Goal: Information Seeking & Learning: Check status

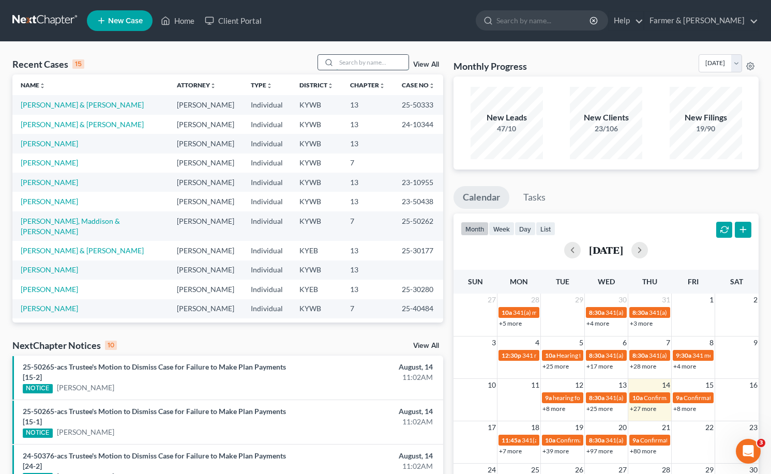
click at [365, 64] on input "search" at bounding box center [372, 62] width 72 height 15
type input "[PERSON_NAME]"
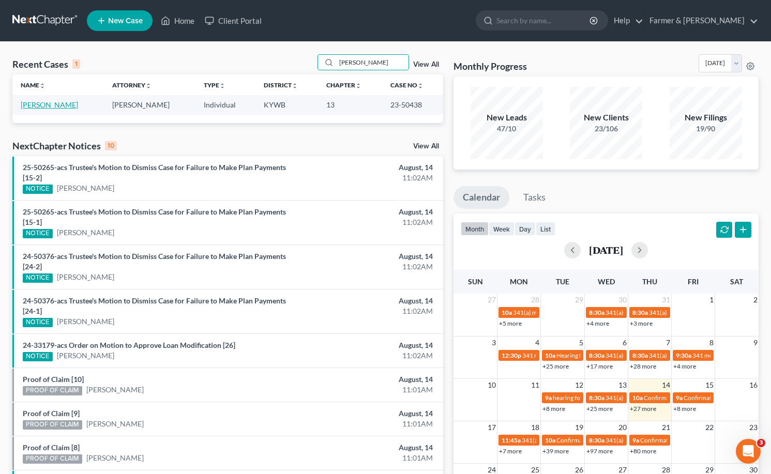
click at [48, 102] on link "Tribble, Stacy" at bounding box center [49, 104] width 57 height 9
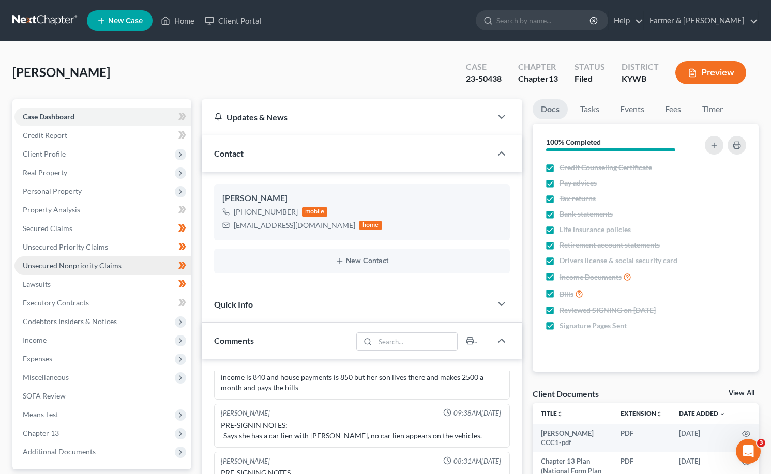
scroll to position [207, 0]
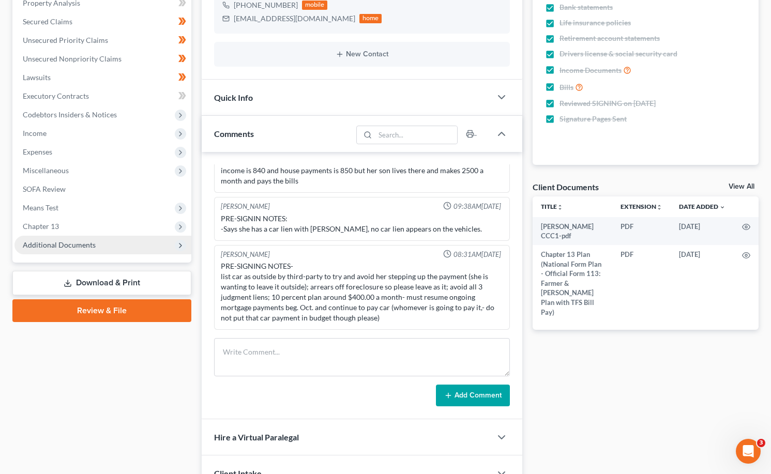
click at [69, 249] on span "Additional Documents" at bounding box center [102, 245] width 177 height 19
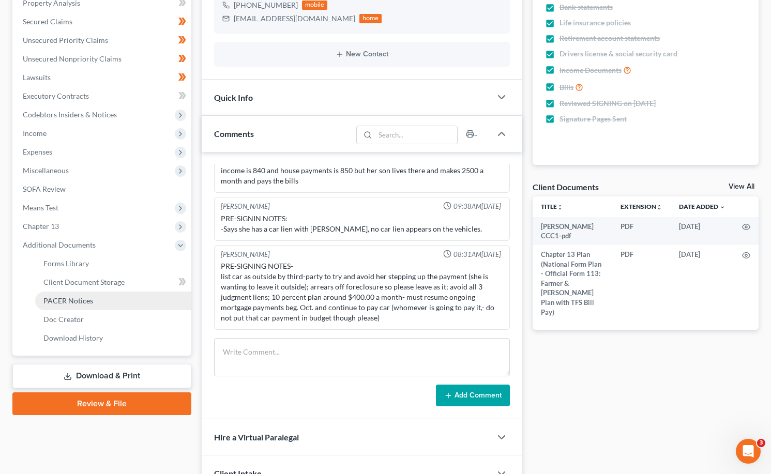
click at [72, 305] on link "PACER Notices" at bounding box center [113, 301] width 156 height 19
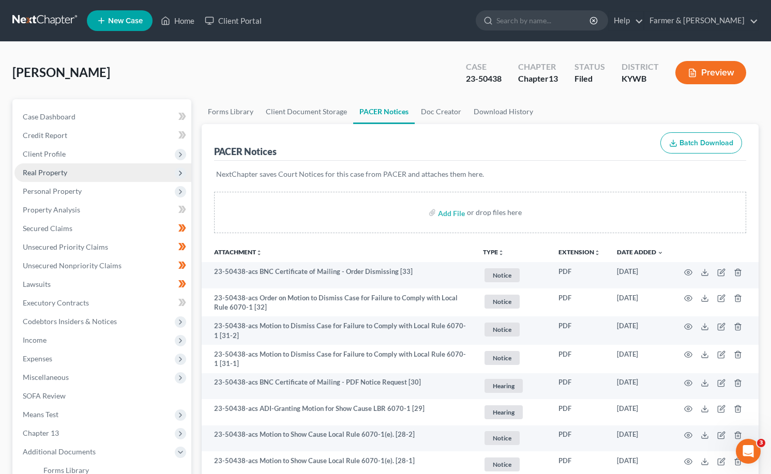
click at [41, 159] on span "Client Profile" at bounding box center [102, 154] width 177 height 19
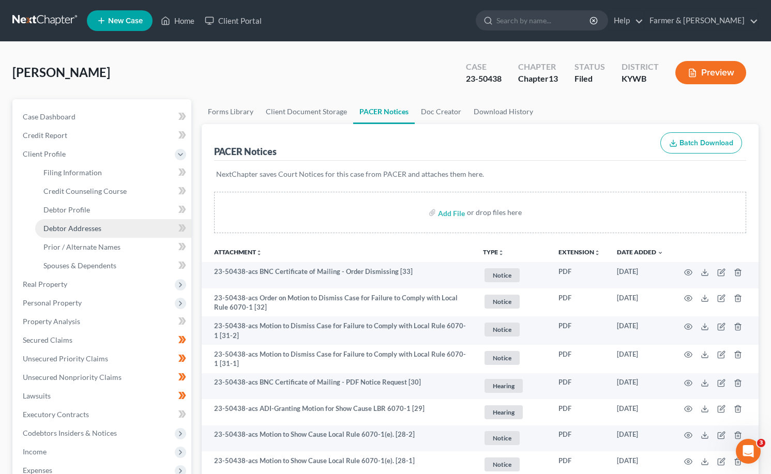
click at [76, 229] on span "Debtor Addresses" at bounding box center [72, 228] width 58 height 9
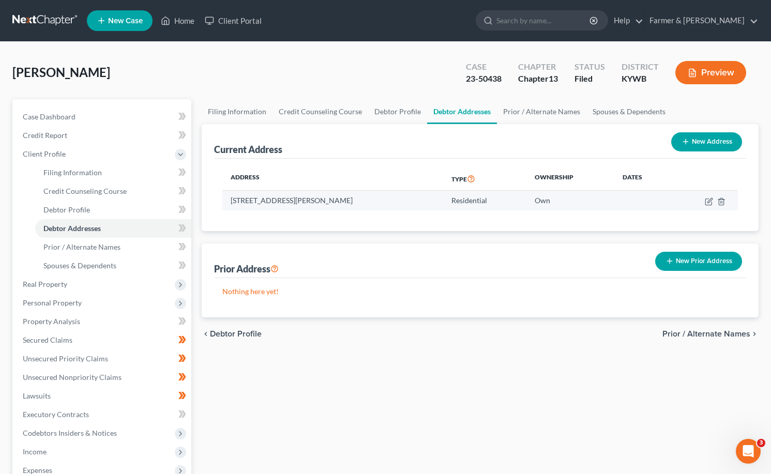
drag, startPoint x: 346, startPoint y: 202, endPoint x: 230, endPoint y: 203, distance: 115.4
click at [230, 203] on td "1011 Fry Lane, Fulton, KY 42041" at bounding box center [332, 201] width 221 height 20
drag, startPoint x: 230, startPoint y: 203, endPoint x: 236, endPoint y: 203, distance: 5.7
copy td "1011 Fry Lane, Fulton, KY 42041"
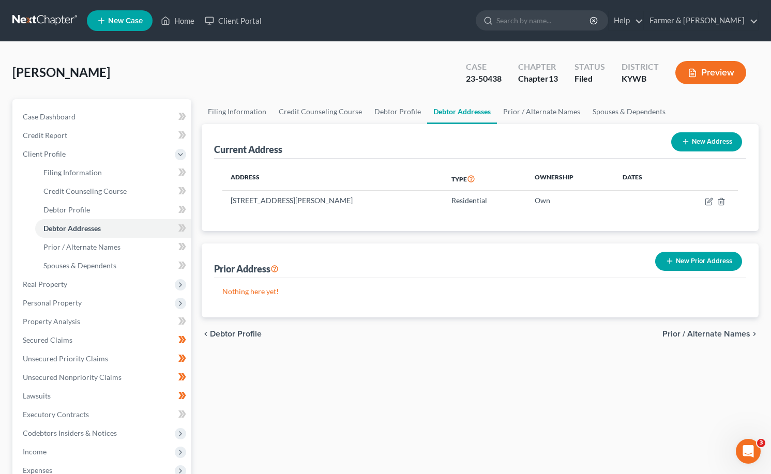
click at [33, 22] on link at bounding box center [45, 20] width 66 height 19
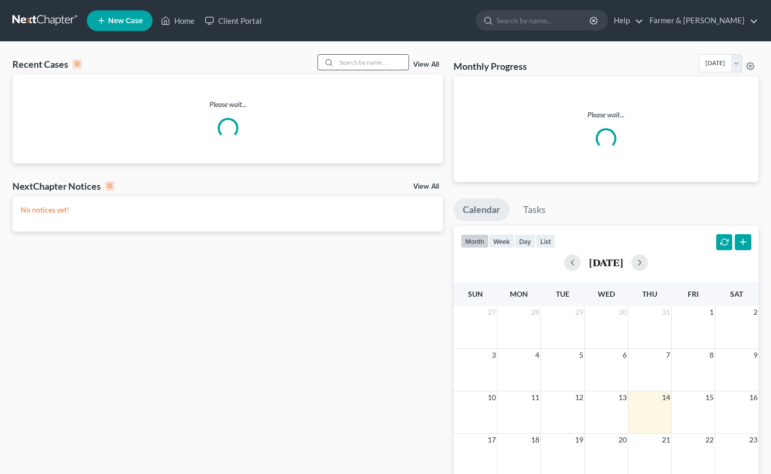
click at [377, 61] on input "search" at bounding box center [372, 62] width 72 height 15
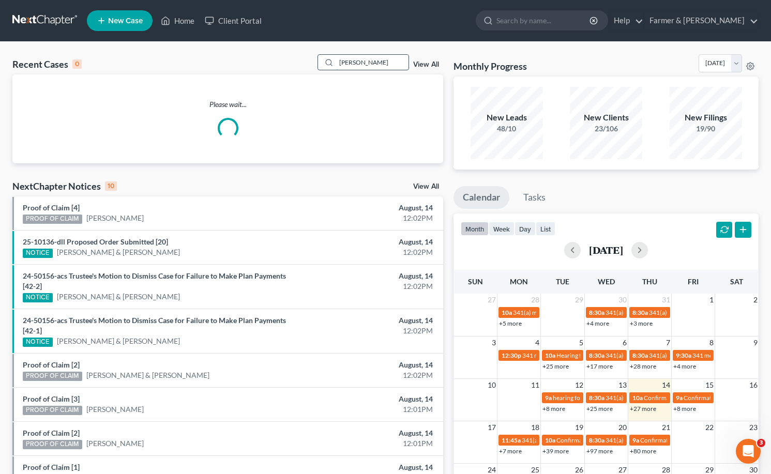
type input "kerri overman"
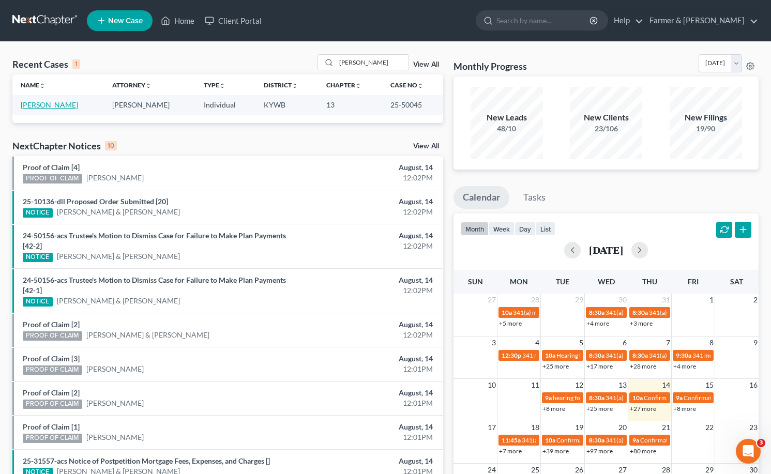
click at [41, 105] on link "Overman, Kerri" at bounding box center [49, 104] width 57 height 9
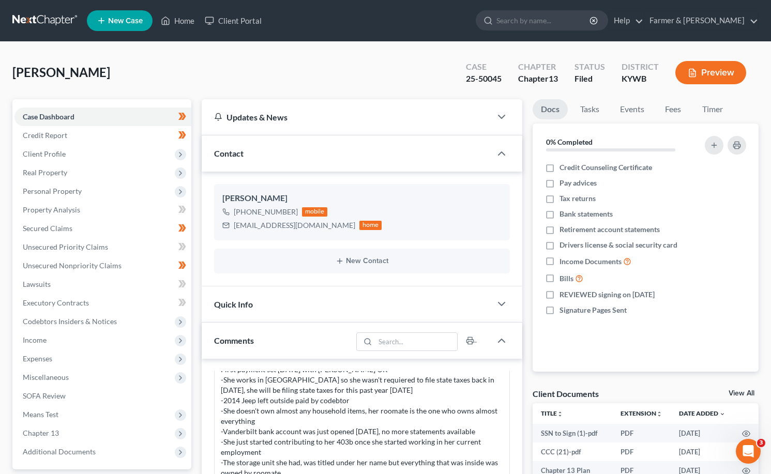
click at [39, 23] on link at bounding box center [45, 20] width 66 height 19
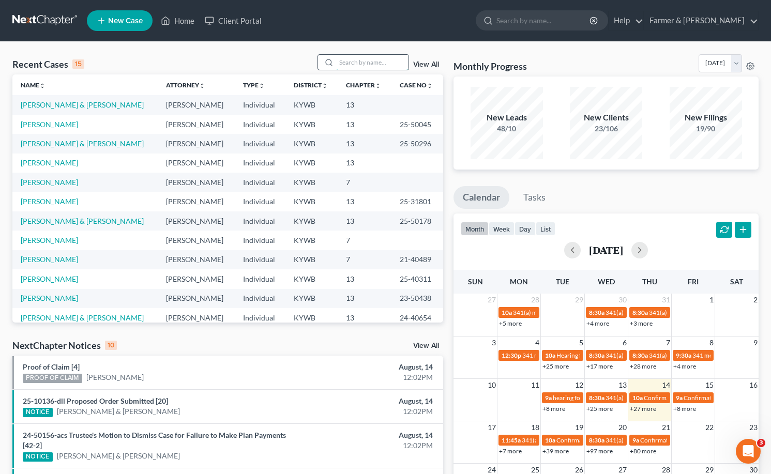
click at [361, 56] on input "search" at bounding box center [372, 62] width 72 height 15
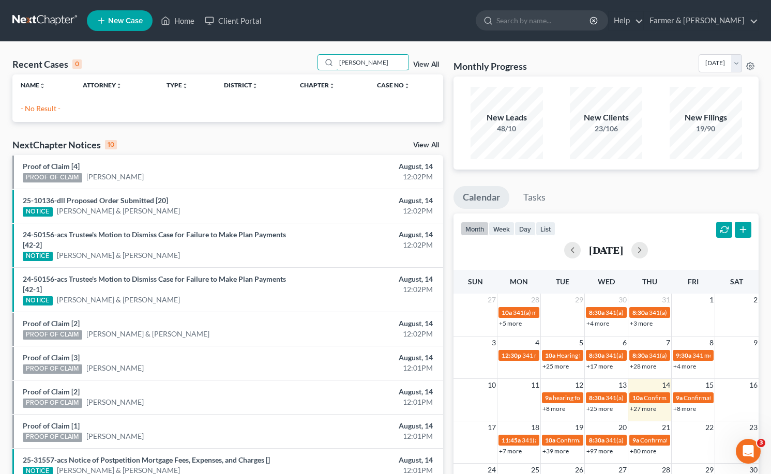
type input "paola navarro"
drag, startPoint x: 391, startPoint y: 66, endPoint x: 413, endPoint y: 70, distance: 22.6
click at [326, 57] on div "paola navarro" at bounding box center [364, 62] width 92 height 16
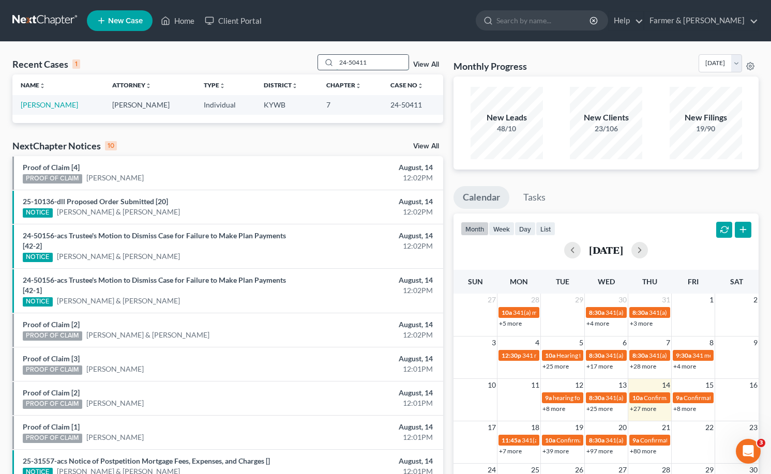
drag, startPoint x: 376, startPoint y: 61, endPoint x: 357, endPoint y: 59, distance: 18.1
click at [357, 59] on input "24-50411" at bounding box center [372, 62] width 72 height 15
type input "2"
type input "casey gray"
click at [42, 107] on link "[PERSON_NAME]" at bounding box center [49, 104] width 57 height 9
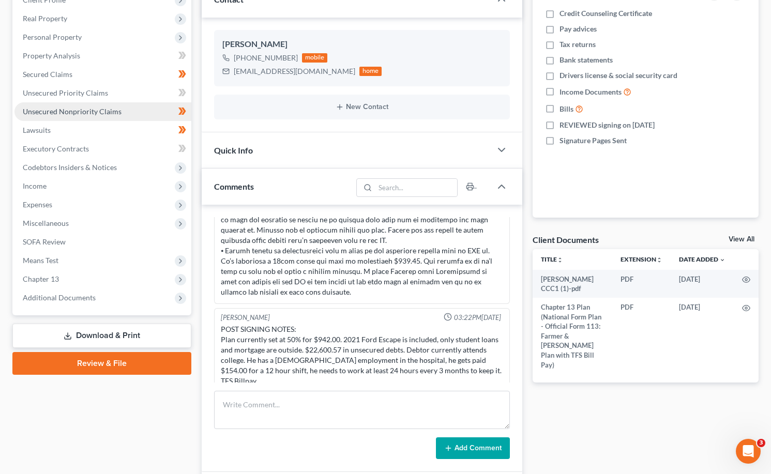
scroll to position [155, 0]
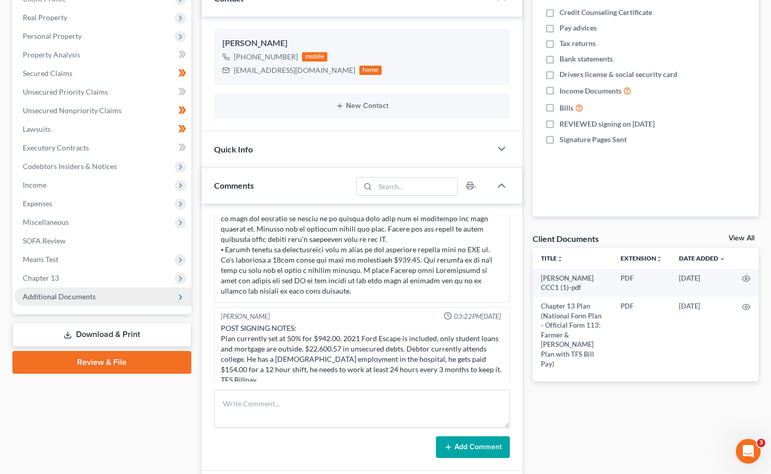
click at [61, 294] on span "Additional Documents" at bounding box center [59, 296] width 73 height 9
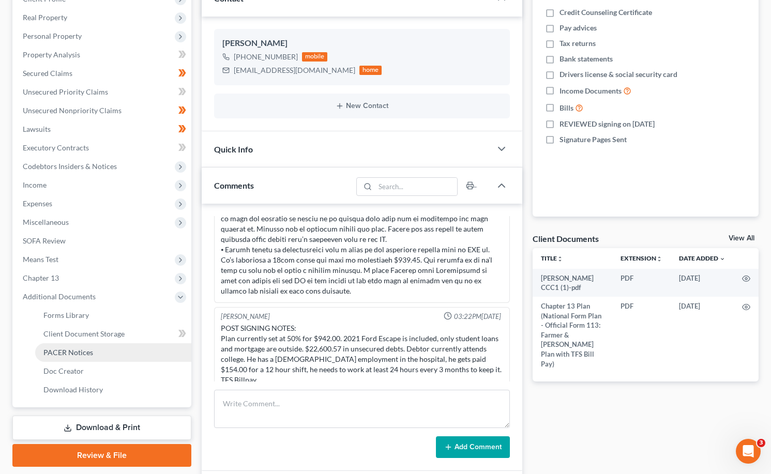
click at [98, 353] on link "PACER Notices" at bounding box center [113, 353] width 156 height 19
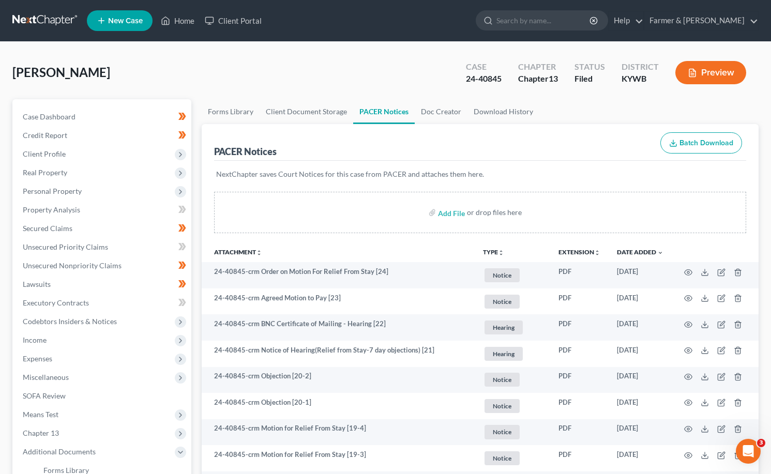
click at [44, 23] on link at bounding box center [45, 20] width 66 height 19
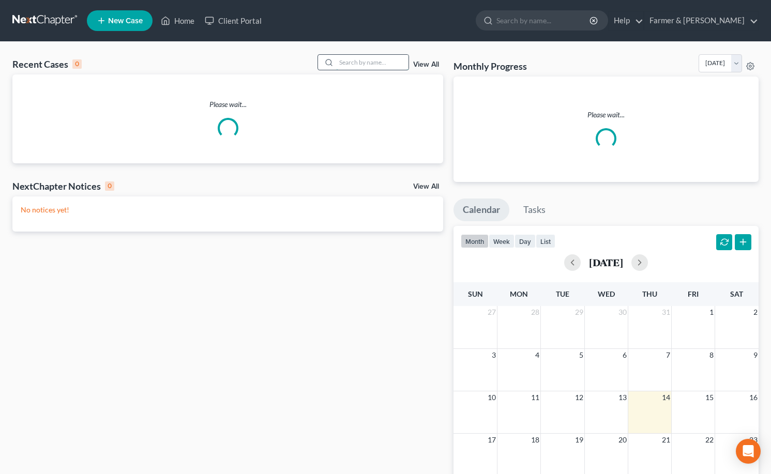
click at [361, 68] on input "search" at bounding box center [372, 62] width 72 height 15
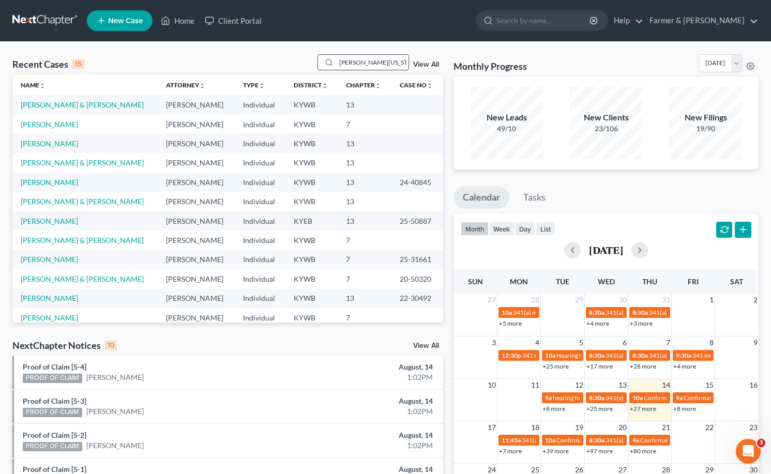
type input "linda washington"
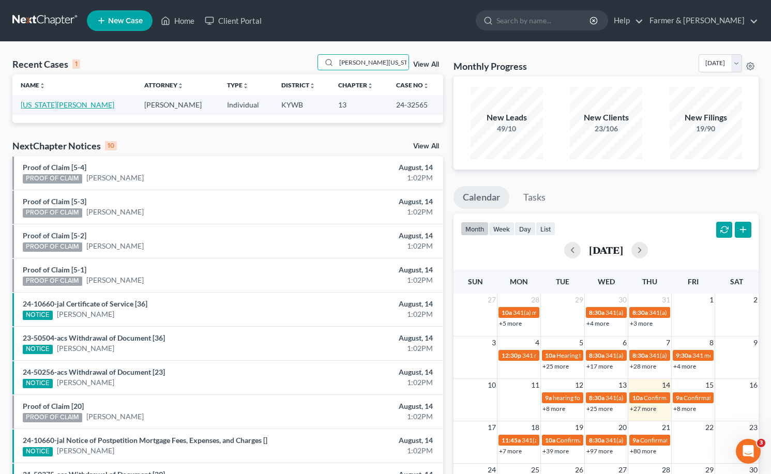
click at [38, 101] on link "Washington, Linda" at bounding box center [68, 104] width 94 height 9
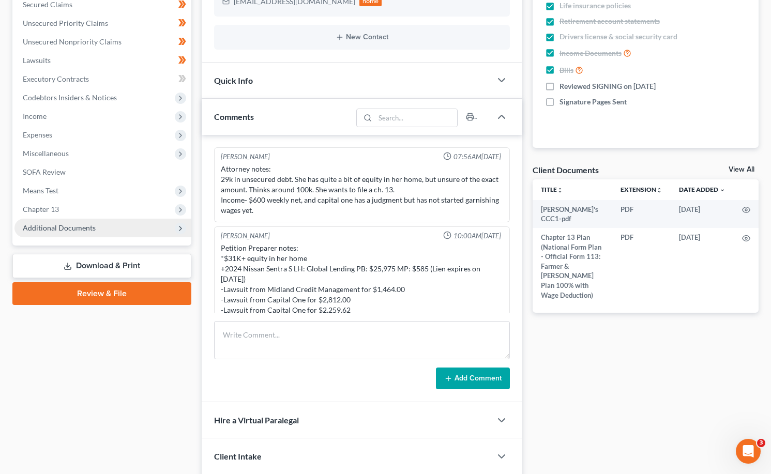
scroll to position [81, 0]
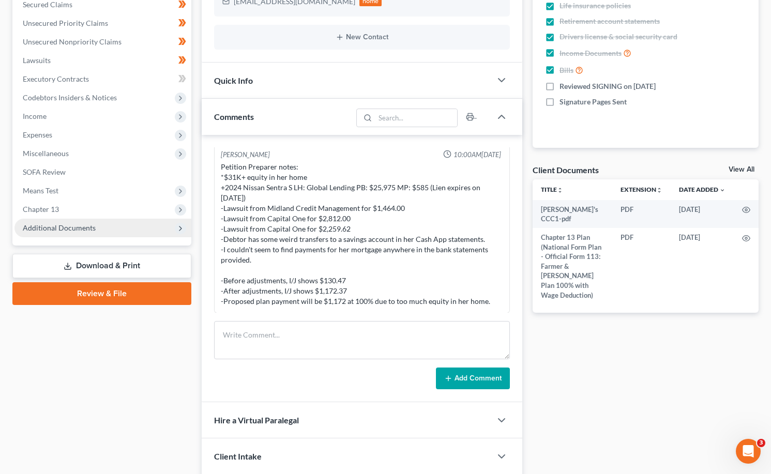
click at [36, 229] on span "Additional Documents" at bounding box center [59, 227] width 73 height 9
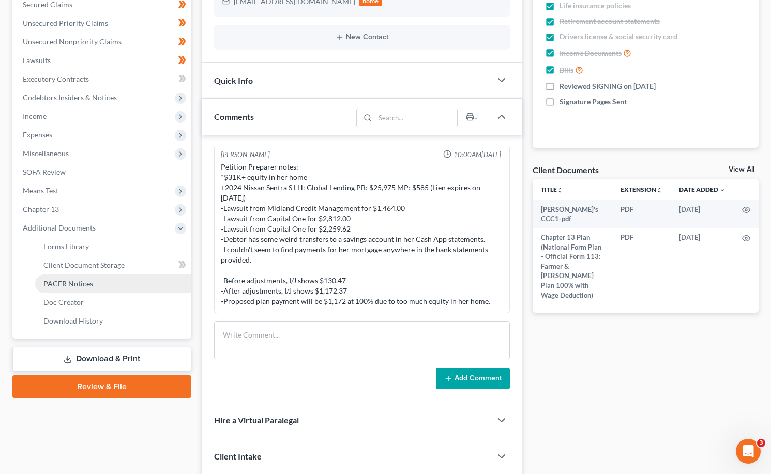
click at [93, 289] on link "PACER Notices" at bounding box center [113, 284] width 156 height 19
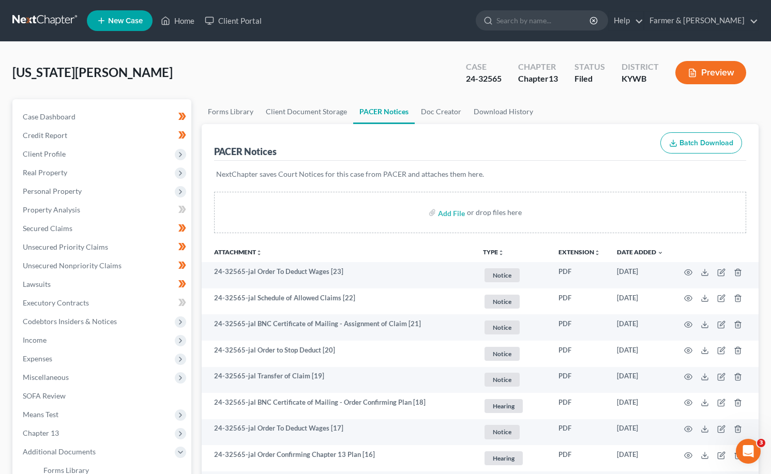
click at [51, 23] on link at bounding box center [45, 20] width 66 height 19
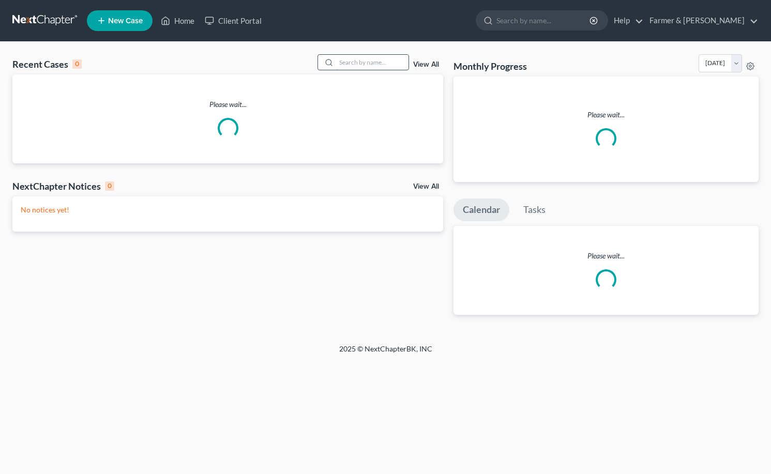
click at [352, 67] on input "search" at bounding box center [372, 62] width 72 height 15
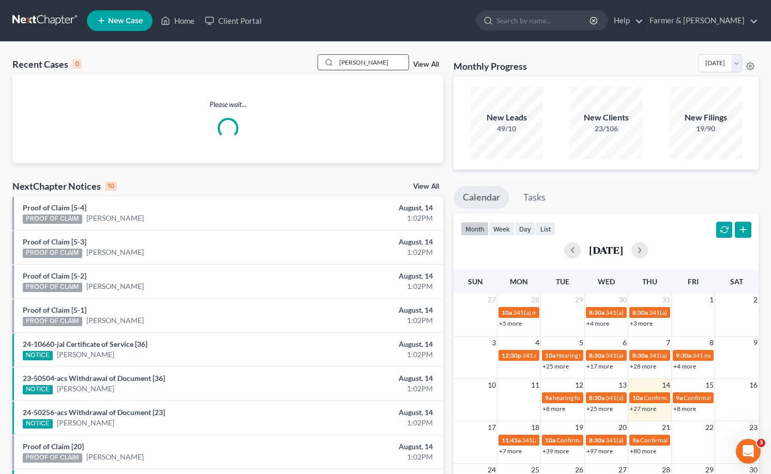
type input "ronald brown"
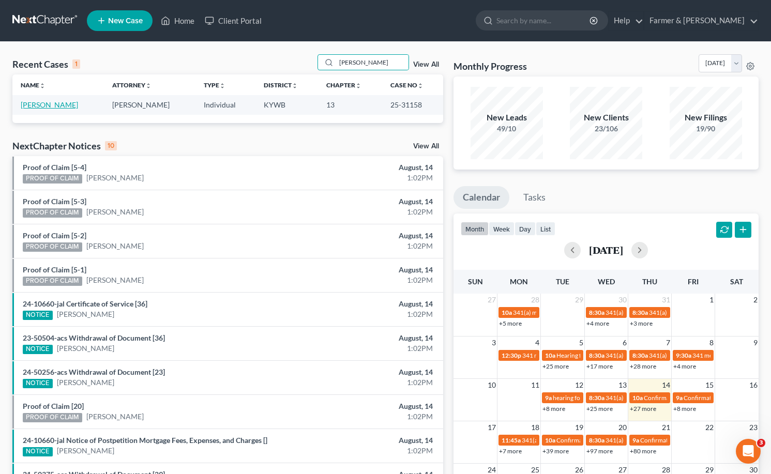
click at [61, 102] on link "[PERSON_NAME]" at bounding box center [49, 104] width 57 height 9
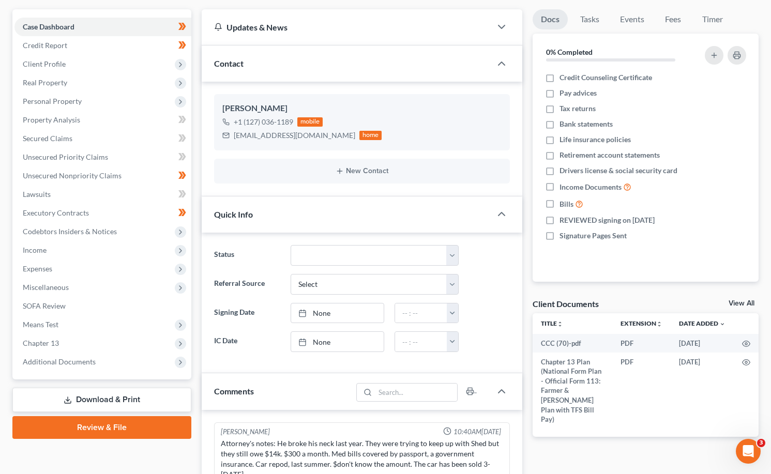
click at [47, 357] on span "Additional Documents" at bounding box center [59, 361] width 73 height 9
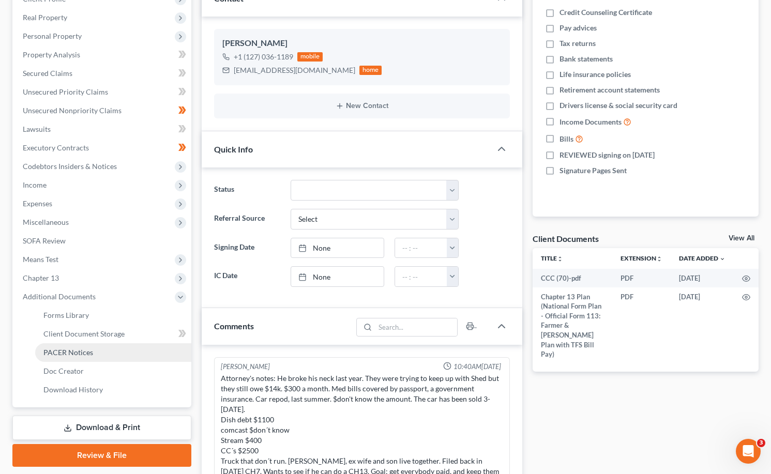
scroll to position [181, 0]
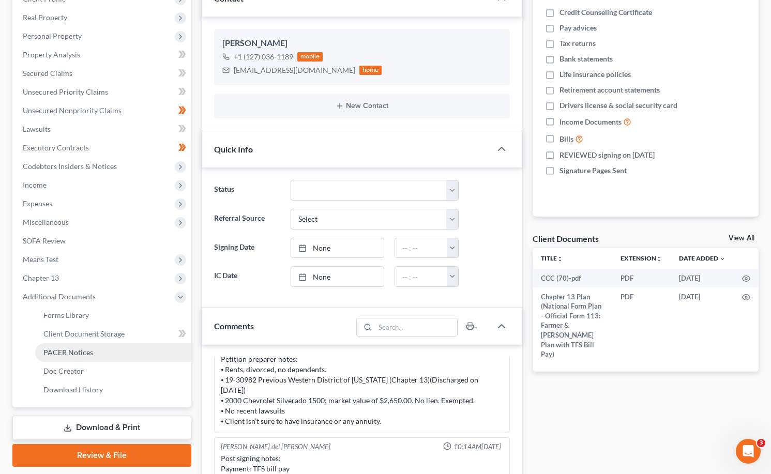
click at [48, 349] on span "PACER Notices" at bounding box center [68, 352] width 50 height 9
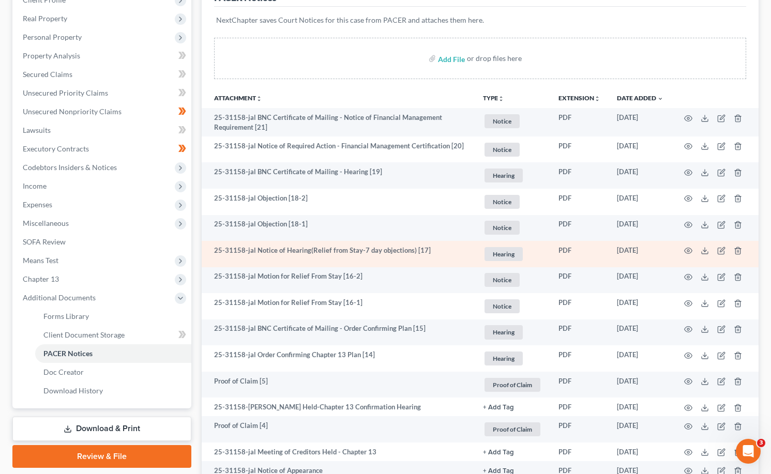
scroll to position [155, 0]
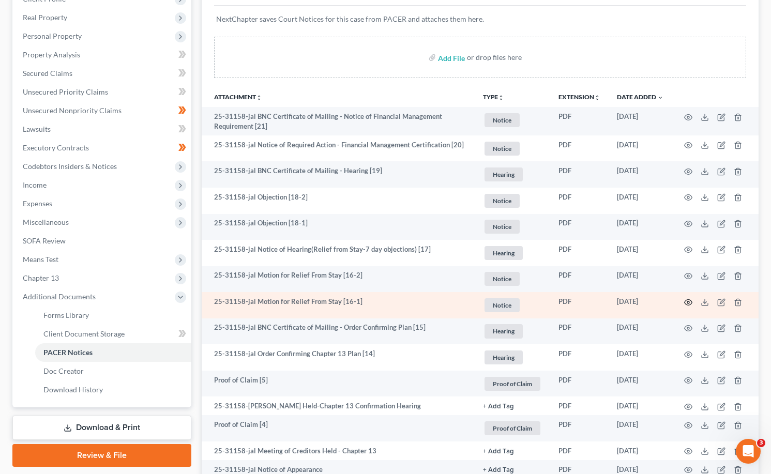
click at [687, 305] on icon "button" at bounding box center [689, 303] width 8 height 6
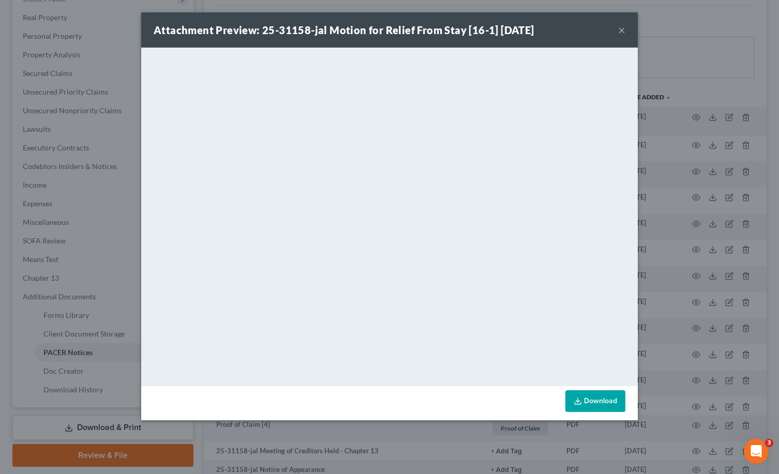
drag, startPoint x: 621, startPoint y: 31, endPoint x: 649, endPoint y: 60, distance: 40.2
click at [621, 31] on button "×" at bounding box center [621, 30] width 7 height 12
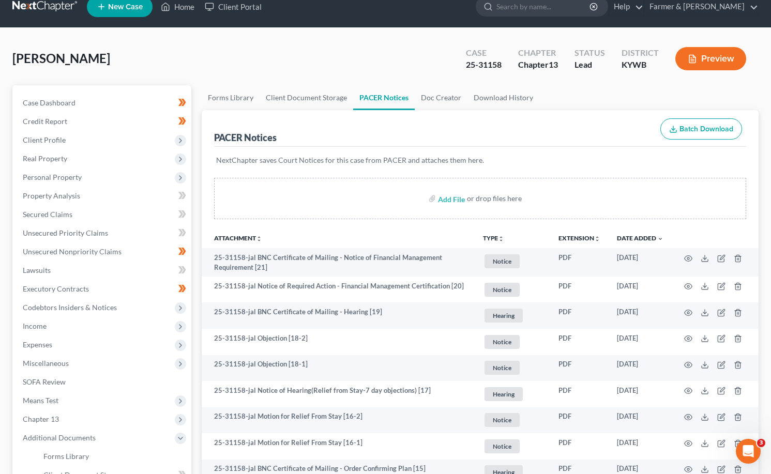
scroll to position [0, 0]
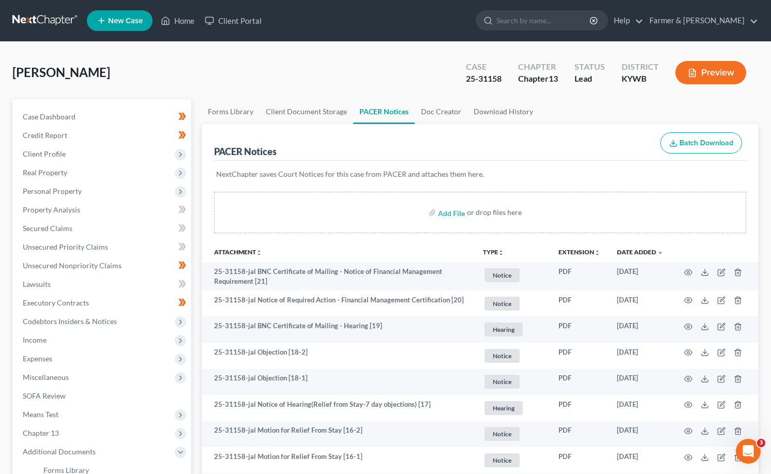
click at [33, 20] on link at bounding box center [45, 20] width 66 height 19
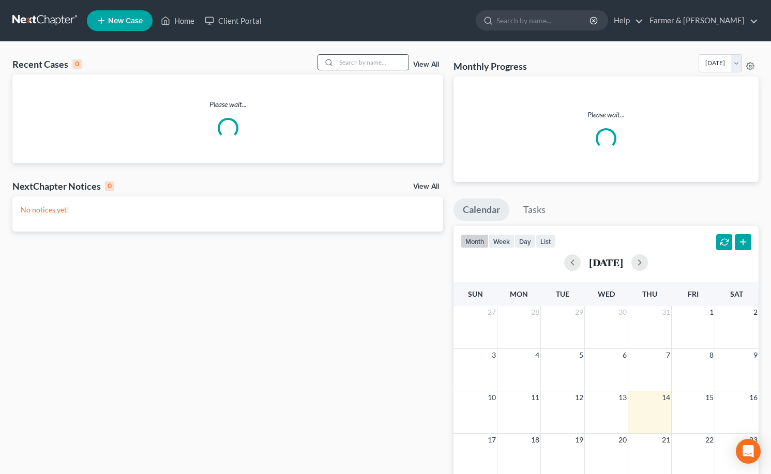
click at [390, 67] on input "search" at bounding box center [372, 62] width 72 height 15
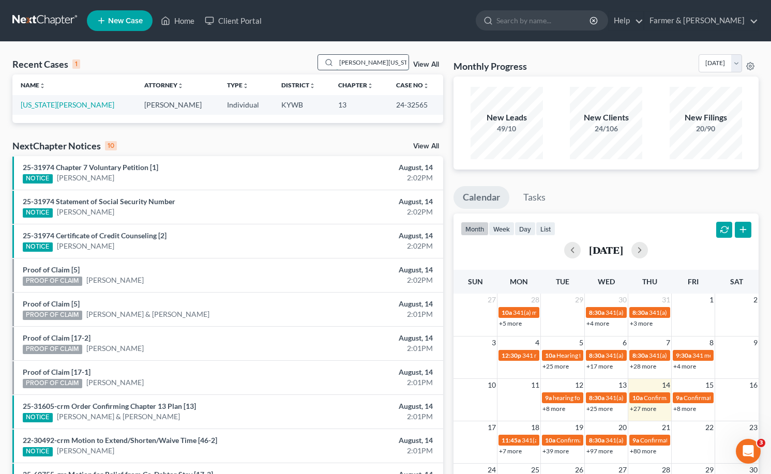
drag, startPoint x: 401, startPoint y: 68, endPoint x: 346, endPoint y: 65, distance: 54.9
click at [346, 65] on input "[PERSON_NAME][US_STATE]" at bounding box center [372, 62] width 72 height 15
type input "[PERSON_NAME]"
drag, startPoint x: 7, startPoint y: 112, endPoint x: 35, endPoint y: 109, distance: 28.2
click at [7, 112] on div "Recent Cases 1 [PERSON_NAME] View All Name unfold_more expand_more expand_less …" at bounding box center [227, 310] width 441 height 512
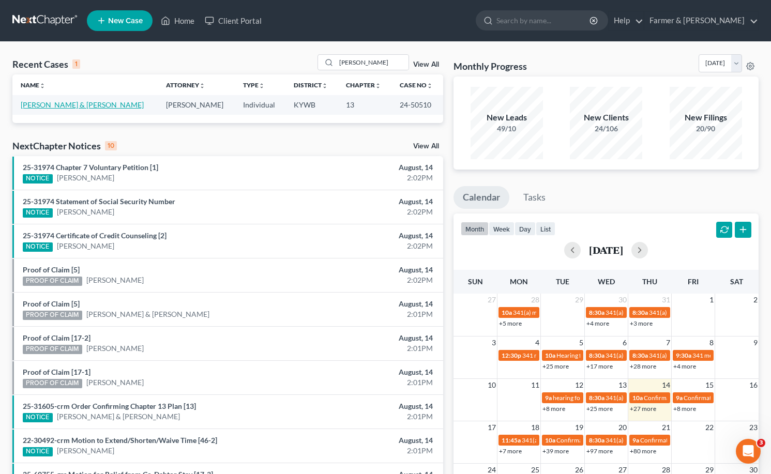
click at [35, 109] on link "[PERSON_NAME] & [PERSON_NAME]" at bounding box center [82, 104] width 123 height 9
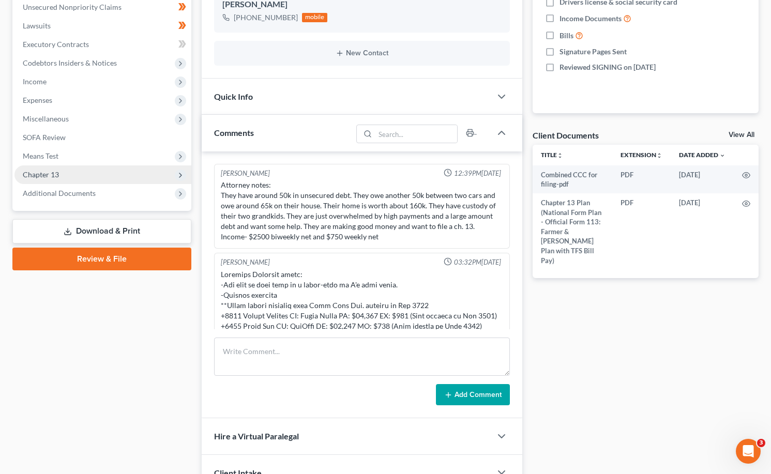
scroll to position [195, 0]
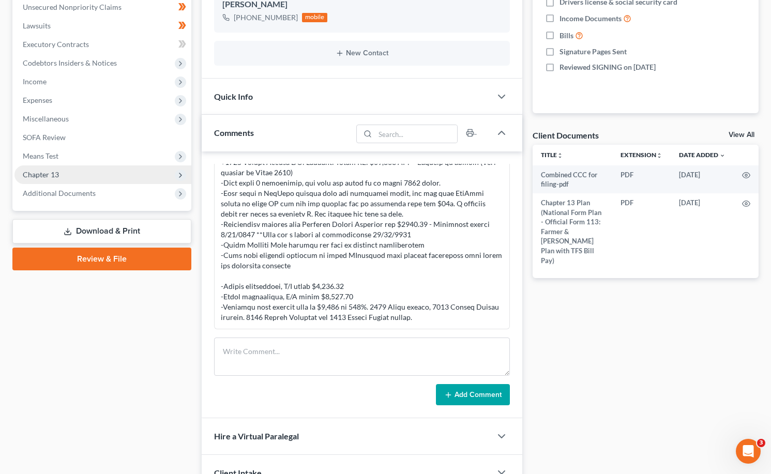
click at [80, 183] on span "Chapter 13" at bounding box center [102, 175] width 177 height 19
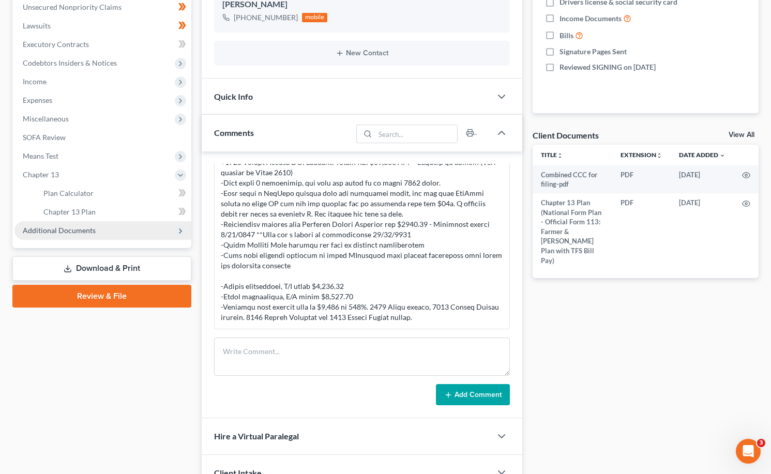
click at [61, 234] on span "Additional Documents" at bounding box center [59, 230] width 73 height 9
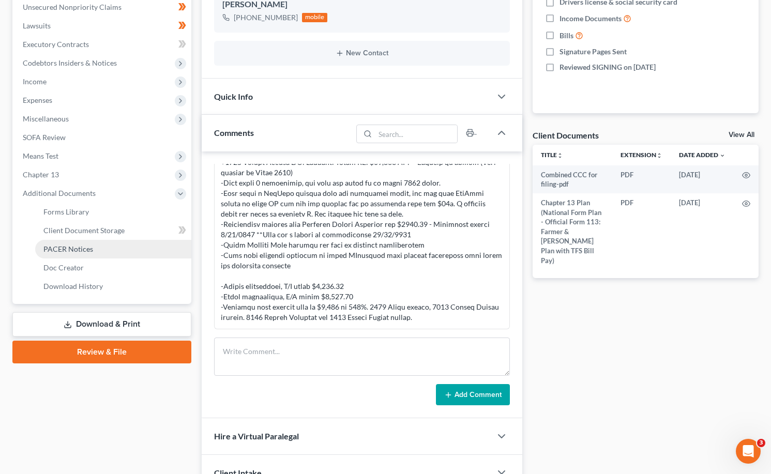
click at [81, 246] on span "PACER Notices" at bounding box center [68, 249] width 50 height 9
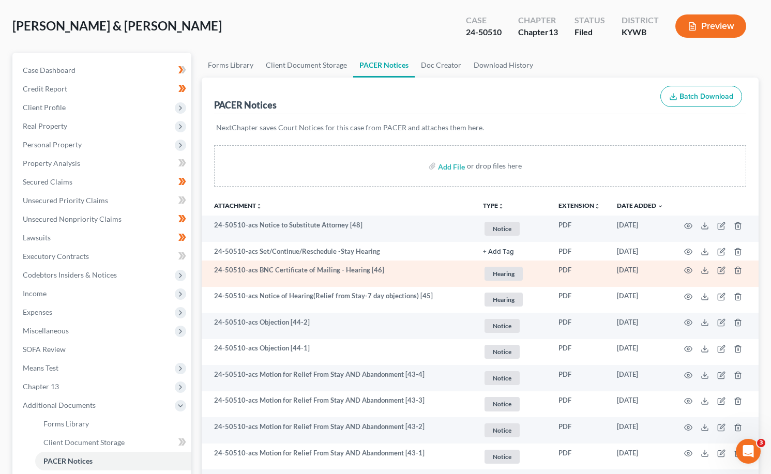
scroll to position [103, 0]
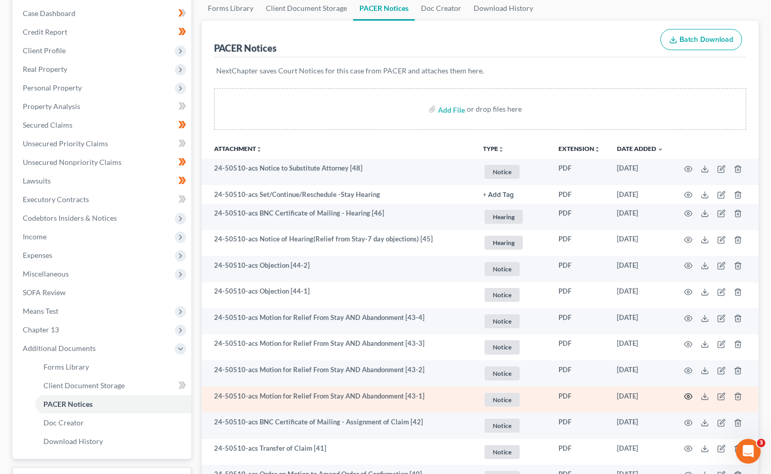
click at [689, 396] on circle "button" at bounding box center [689, 397] width 2 height 2
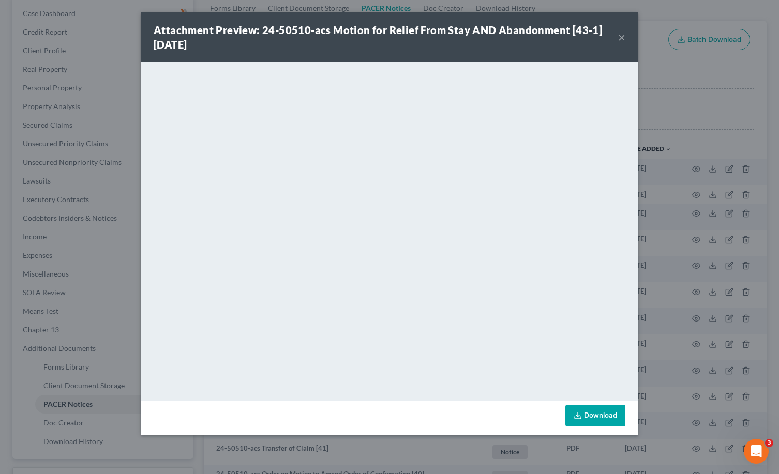
click at [618, 35] on button "×" at bounding box center [621, 37] width 7 height 12
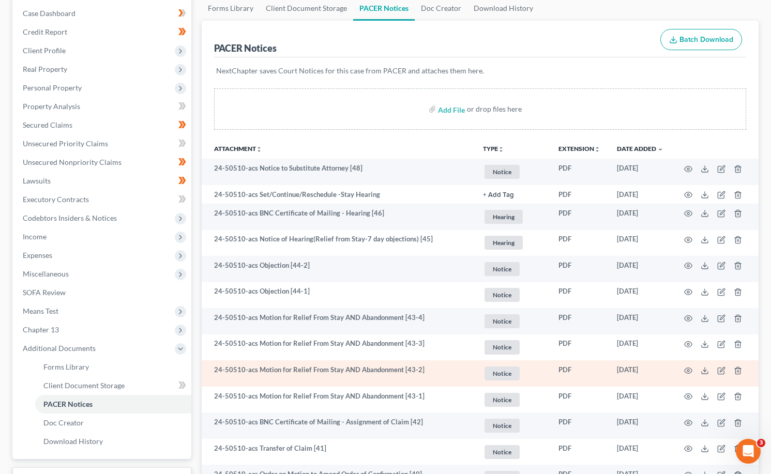
click at [687, 365] on td at bounding box center [715, 374] width 87 height 26
click at [689, 370] on icon "button" at bounding box center [688, 371] width 8 height 8
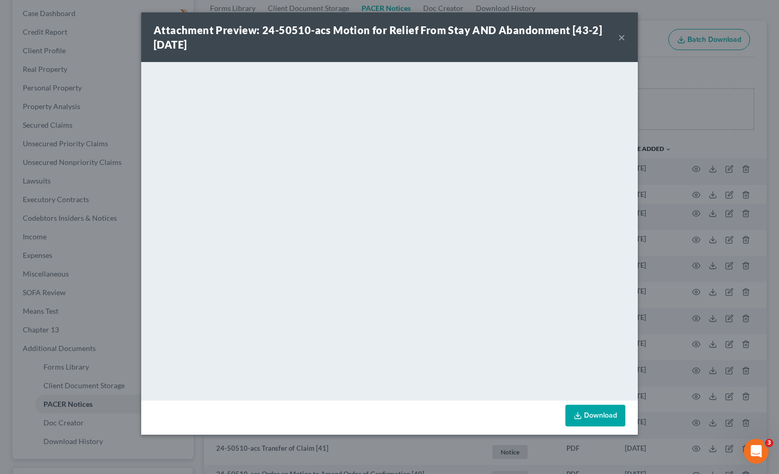
click at [601, 418] on link "Download" at bounding box center [595, 416] width 60 height 22
click at [619, 39] on button "×" at bounding box center [621, 37] width 7 height 12
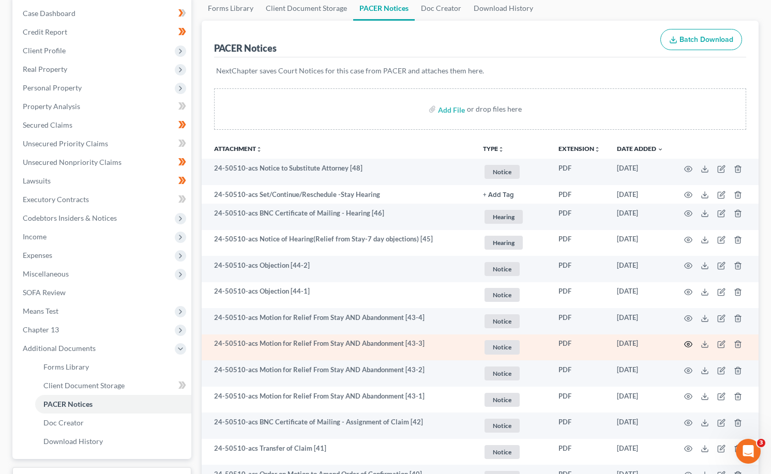
click at [687, 348] on icon "button" at bounding box center [688, 344] width 8 height 8
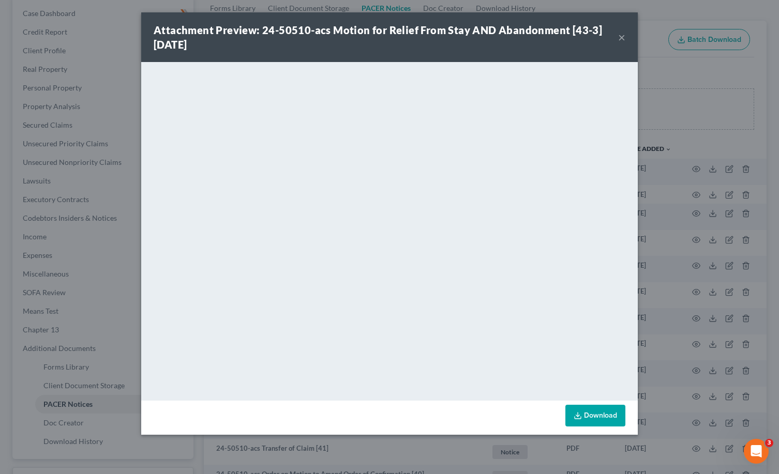
click at [623, 34] on button "×" at bounding box center [621, 37] width 7 height 12
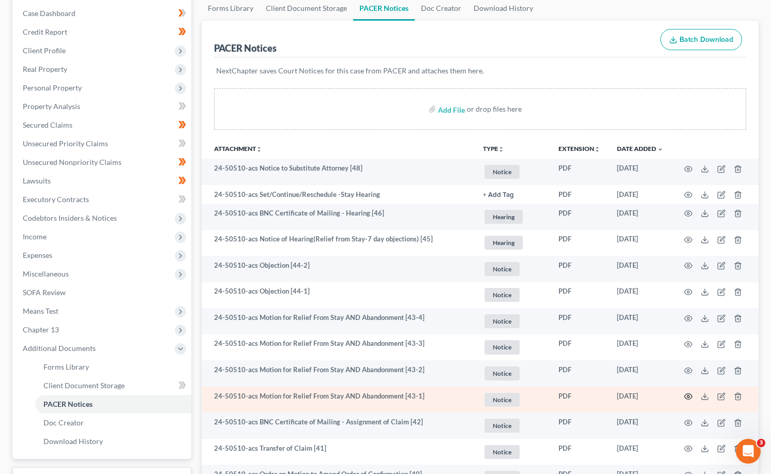
click at [690, 400] on icon "button" at bounding box center [688, 397] width 8 height 8
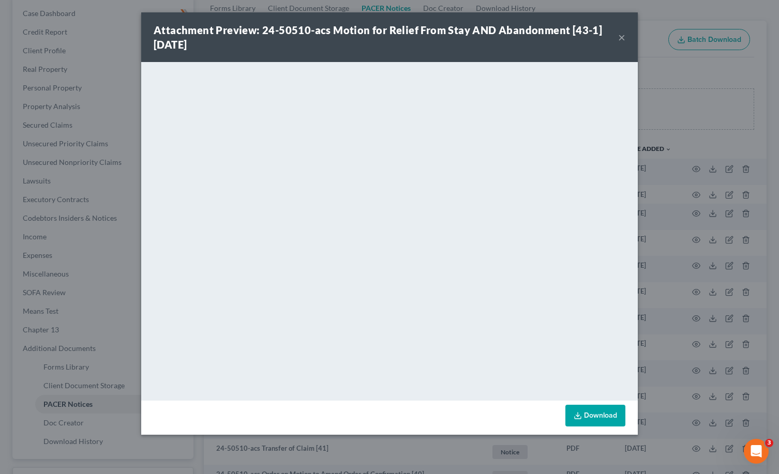
click at [620, 38] on button "×" at bounding box center [621, 37] width 7 height 12
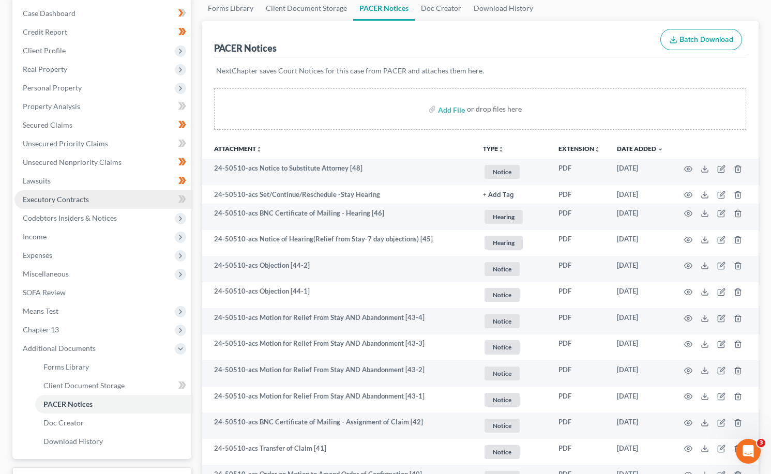
scroll to position [0, 0]
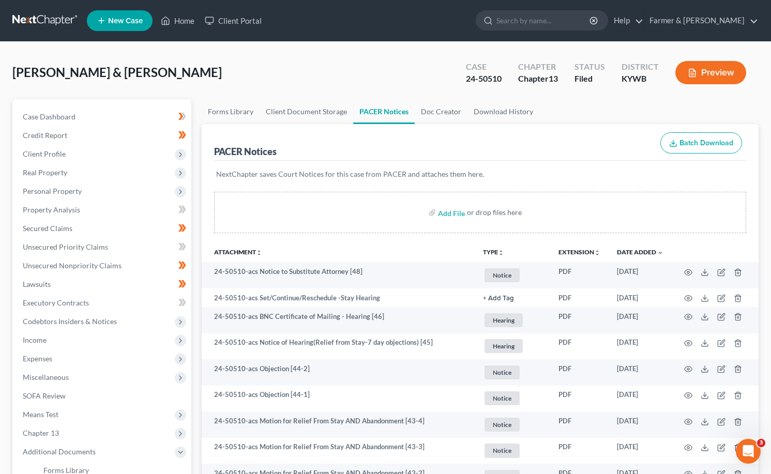
click at [51, 22] on link at bounding box center [45, 20] width 66 height 19
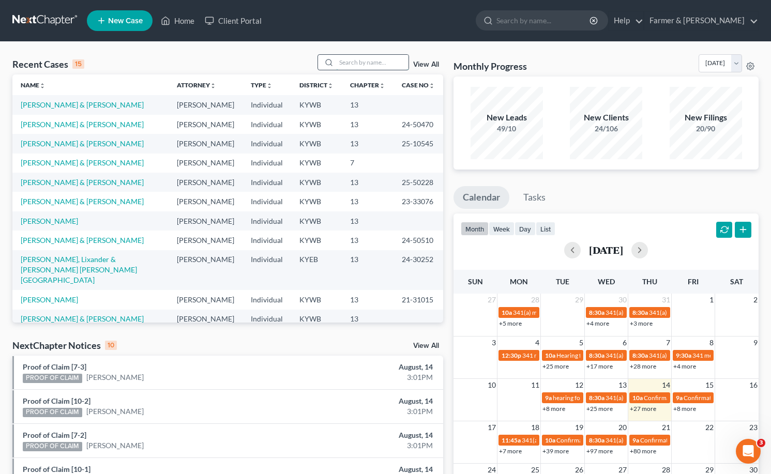
click at [367, 61] on input "search" at bounding box center [372, 62] width 72 height 15
type input "kathy small"
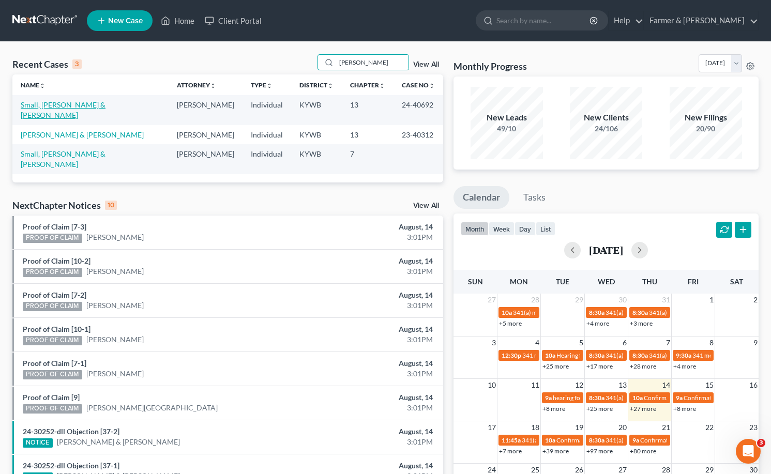
click at [79, 102] on link "Small, [PERSON_NAME] & [PERSON_NAME]" at bounding box center [63, 109] width 85 height 19
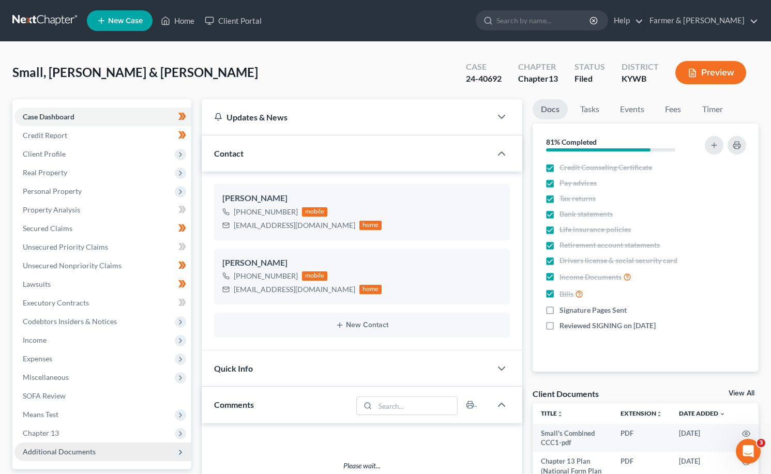
scroll to position [207, 0]
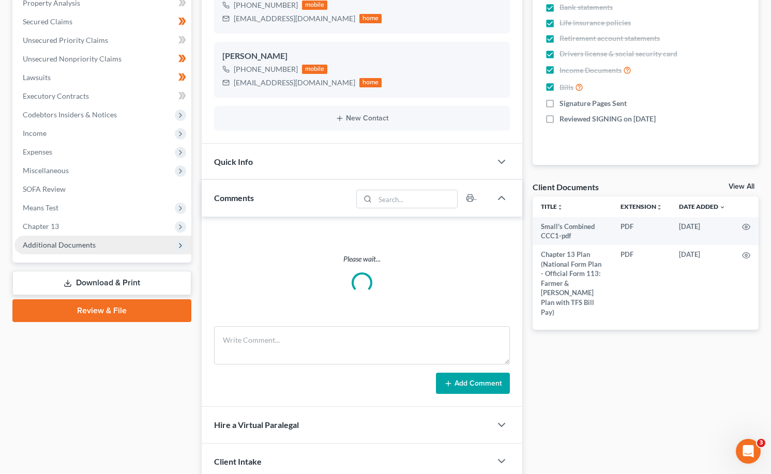
click at [61, 242] on span "Additional Documents" at bounding box center [59, 245] width 73 height 9
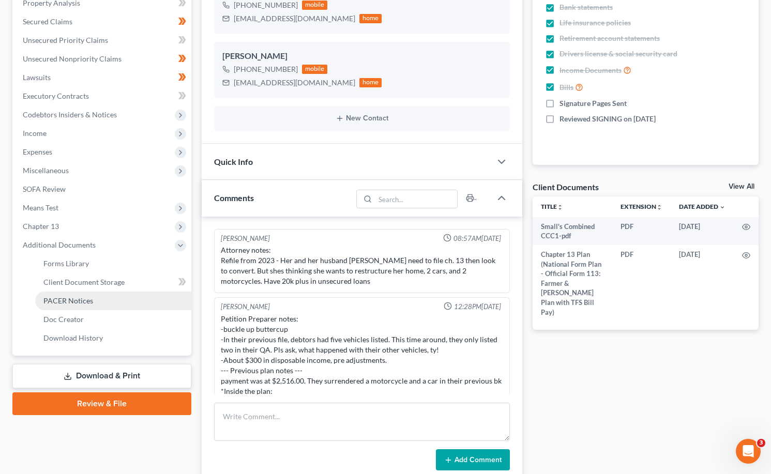
scroll to position [285, 0]
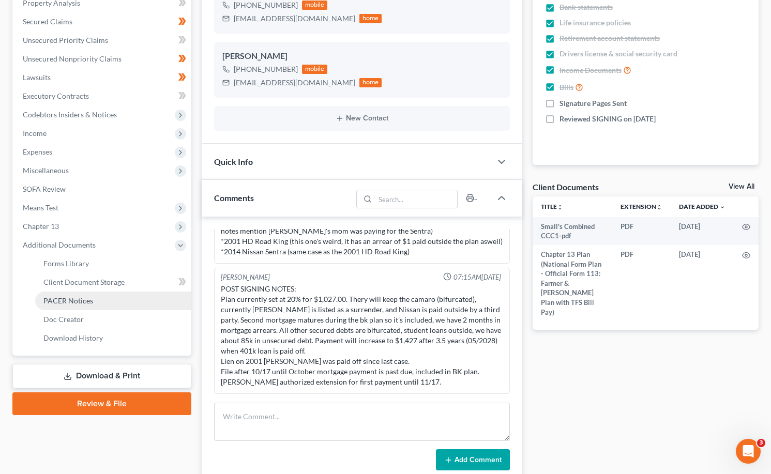
click at [83, 294] on link "PACER Notices" at bounding box center [113, 301] width 156 height 19
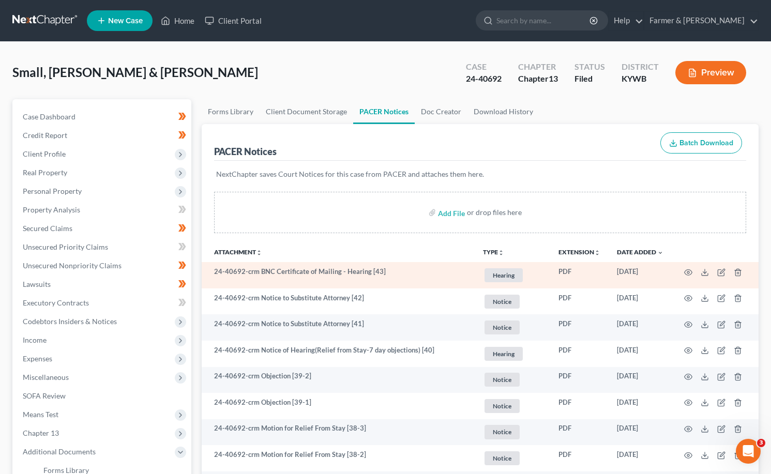
scroll to position [103, 0]
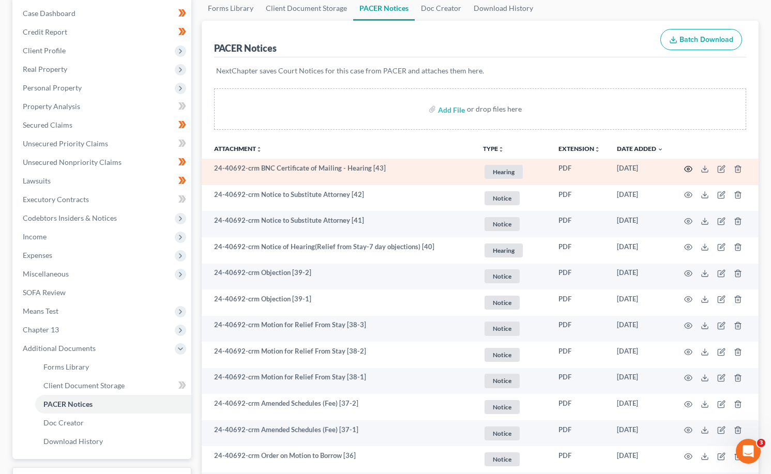
click at [688, 165] on icon "button" at bounding box center [688, 169] width 8 height 8
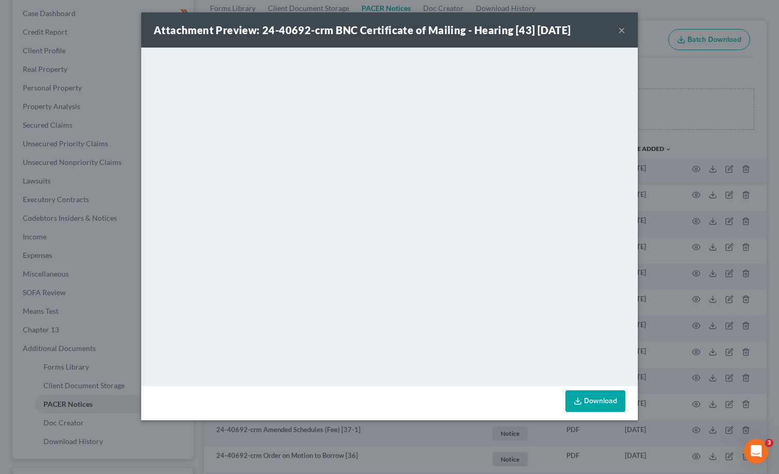
click at [621, 30] on button "×" at bounding box center [621, 30] width 7 height 12
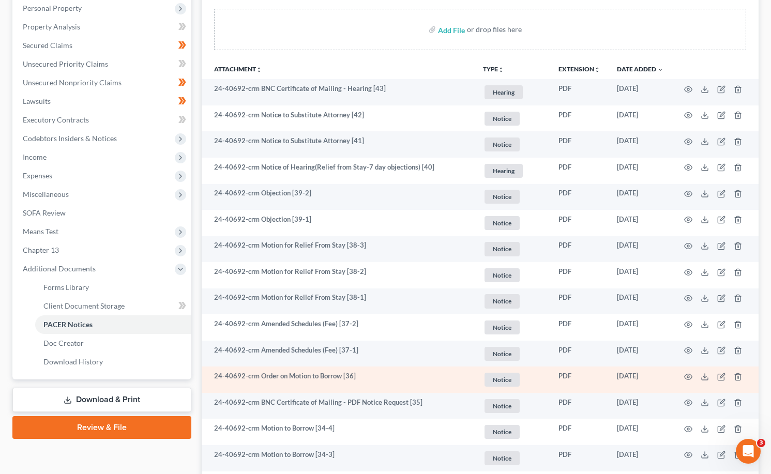
scroll to position [207, 0]
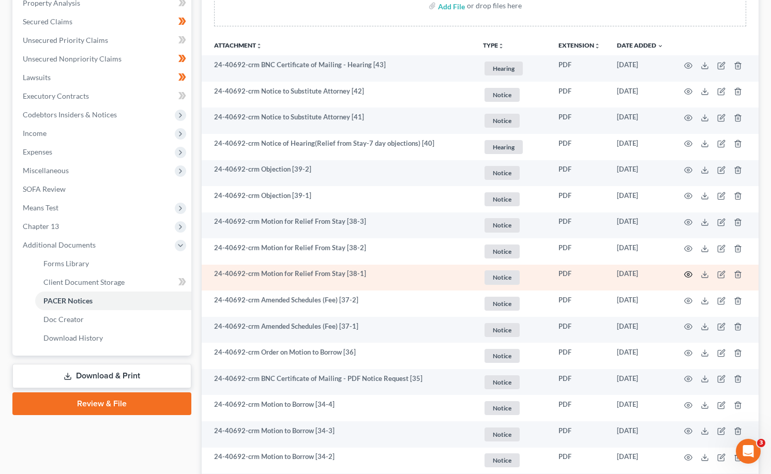
click at [688, 274] on icon "button" at bounding box center [688, 275] width 8 height 8
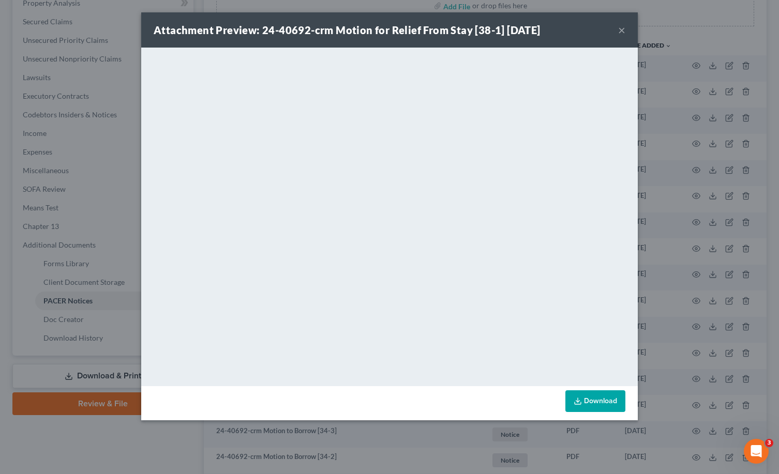
click at [618, 33] on button "×" at bounding box center [621, 30] width 7 height 12
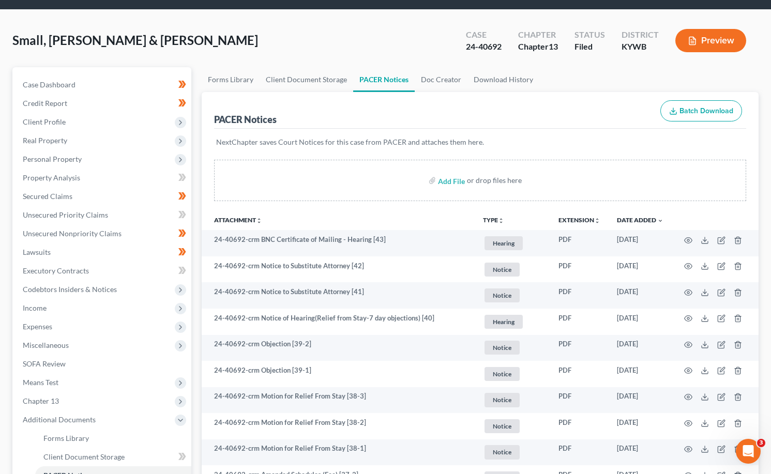
scroll to position [0, 0]
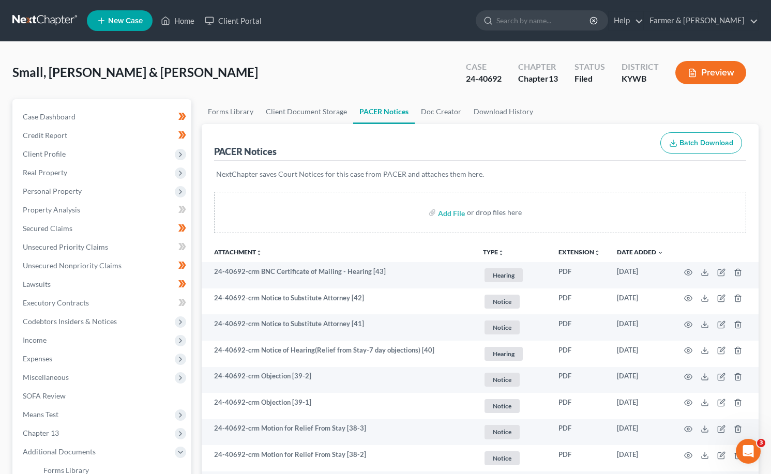
click at [33, 9] on nav "Home New Case Client Portal Farmer & Wright jorger@farmerwright.com My Account …" at bounding box center [385, 20] width 771 height 41
click at [34, 16] on link at bounding box center [45, 20] width 66 height 19
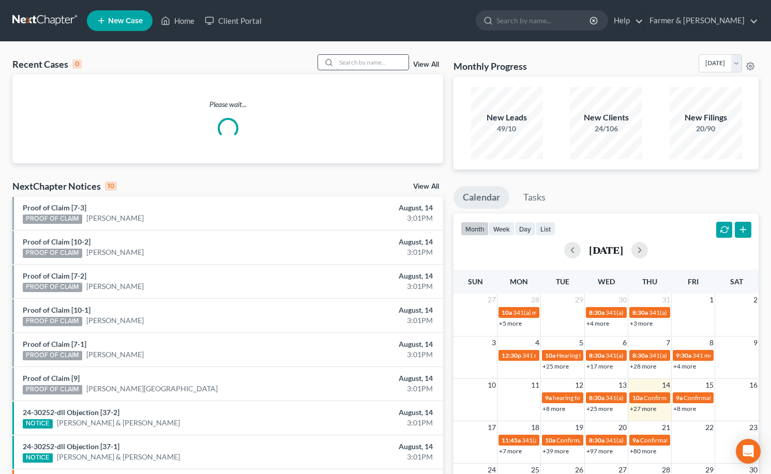
click at [365, 63] on input "search" at bounding box center [372, 62] width 72 height 15
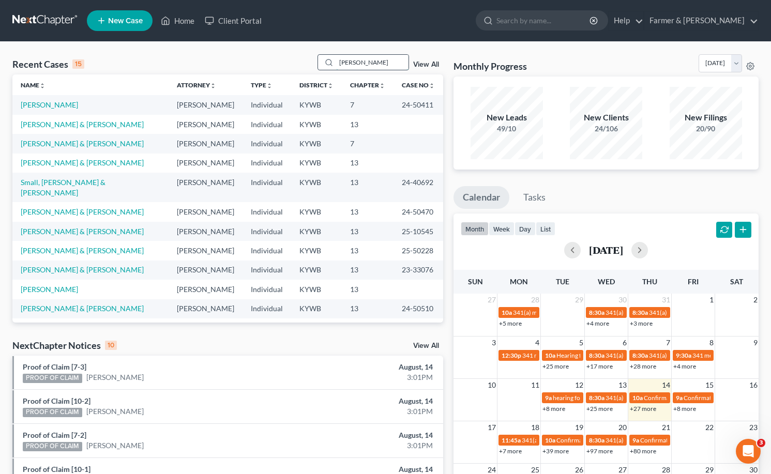
type input "[PERSON_NAME]"
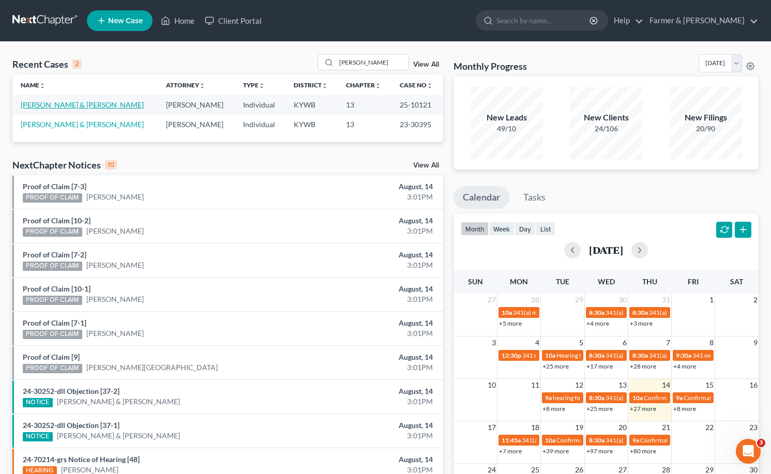
click at [67, 107] on link "[PERSON_NAME] & [PERSON_NAME]" at bounding box center [82, 104] width 123 height 9
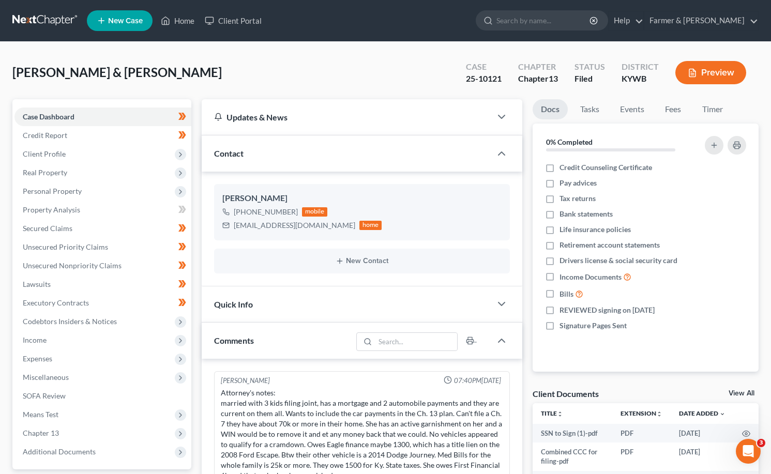
scroll to position [274, 0]
